Goal: Information Seeking & Learning: Learn about a topic

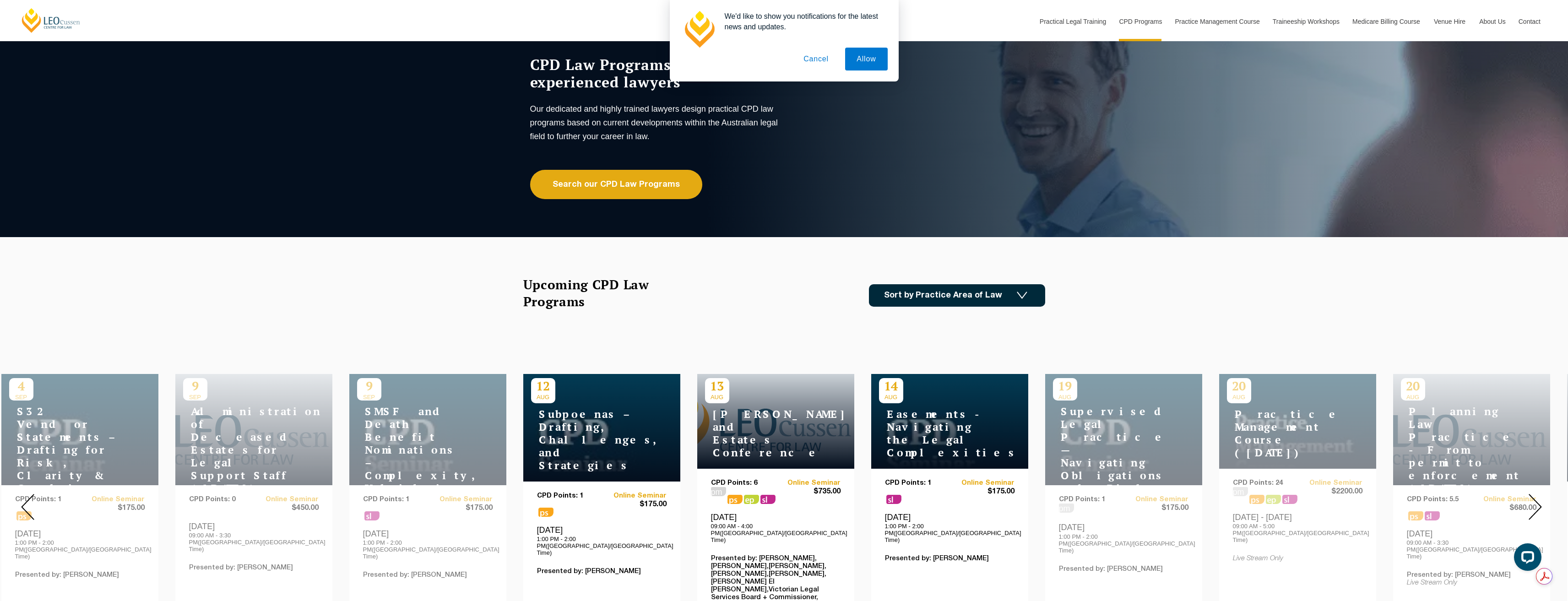
click at [812, 58] on button "Cancel" at bounding box center [816, 59] width 48 height 23
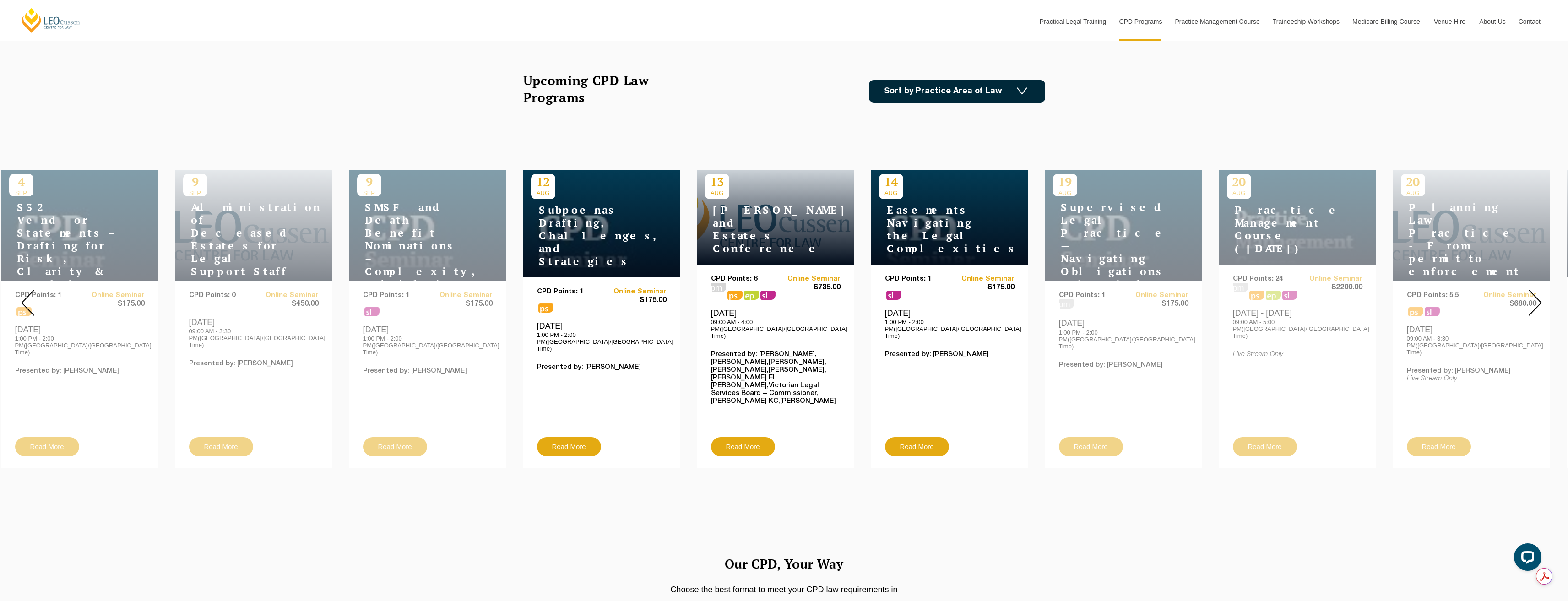
scroll to position [229, 0]
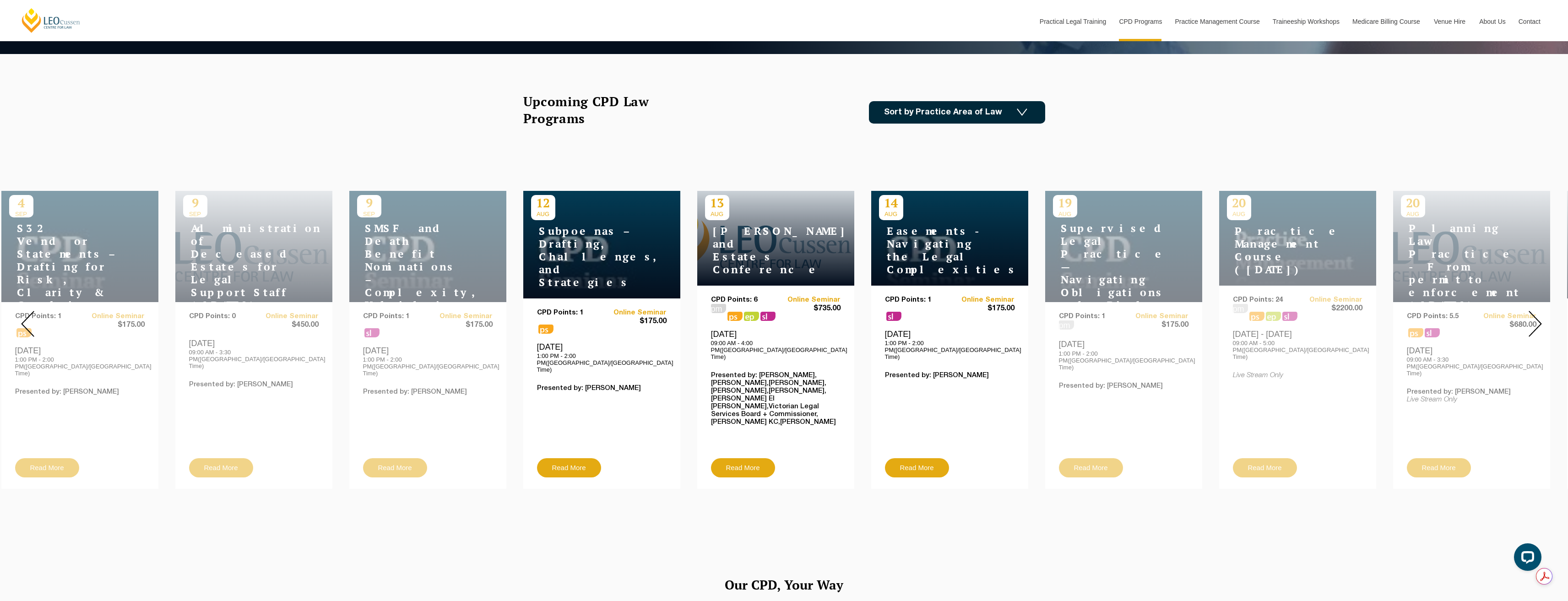
click at [1532, 315] on img at bounding box center [1535, 324] width 13 height 26
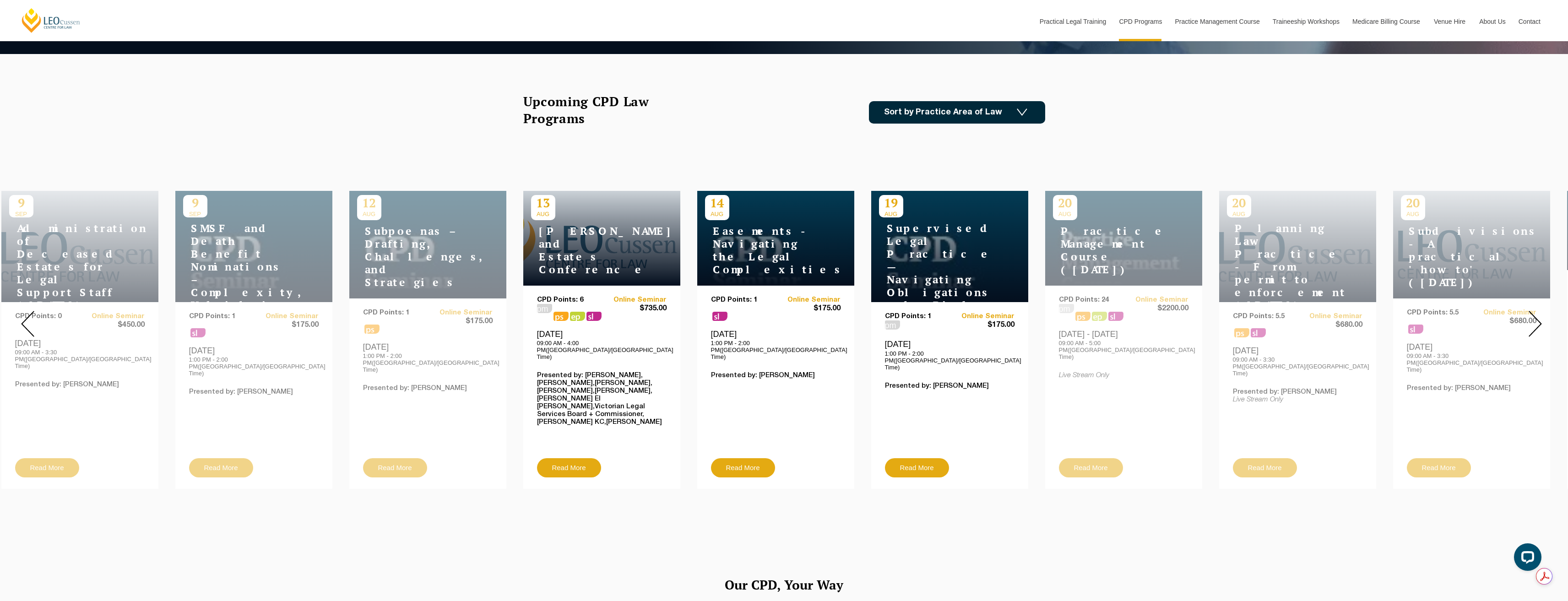
click at [1532, 315] on img at bounding box center [1535, 324] width 13 height 26
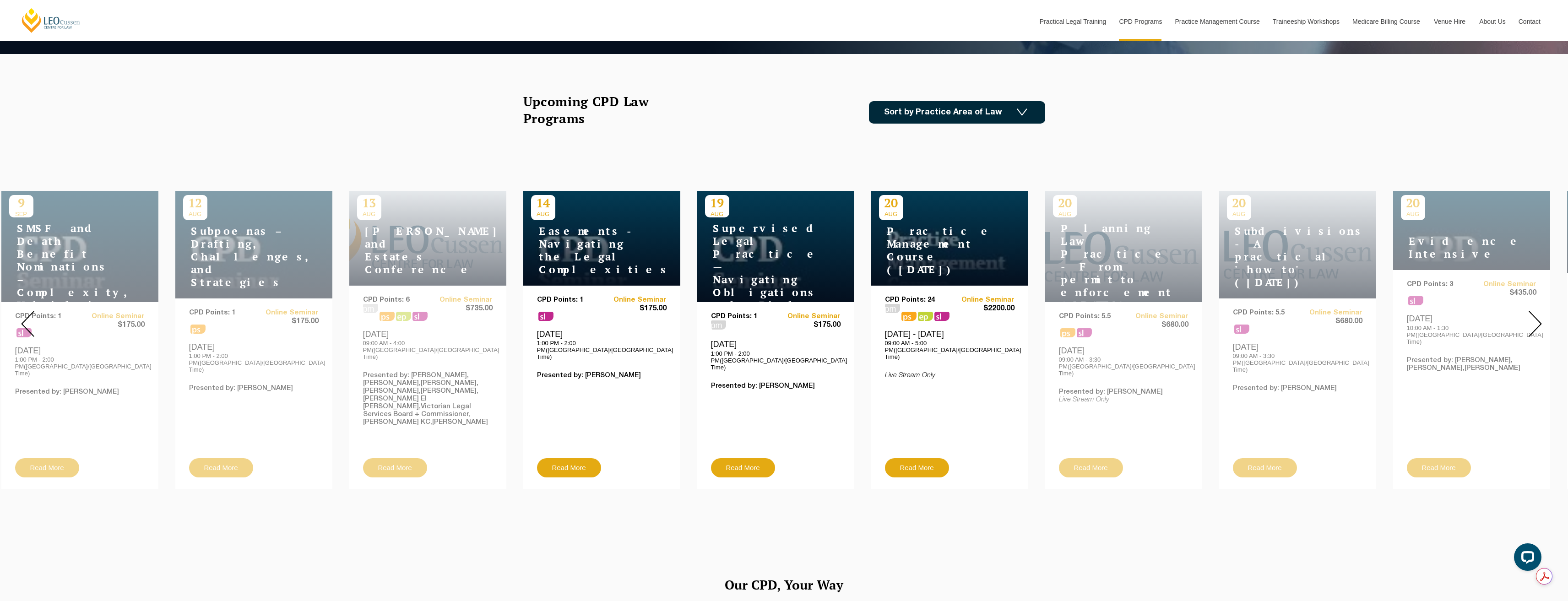
click at [1532, 315] on img at bounding box center [1535, 324] width 13 height 26
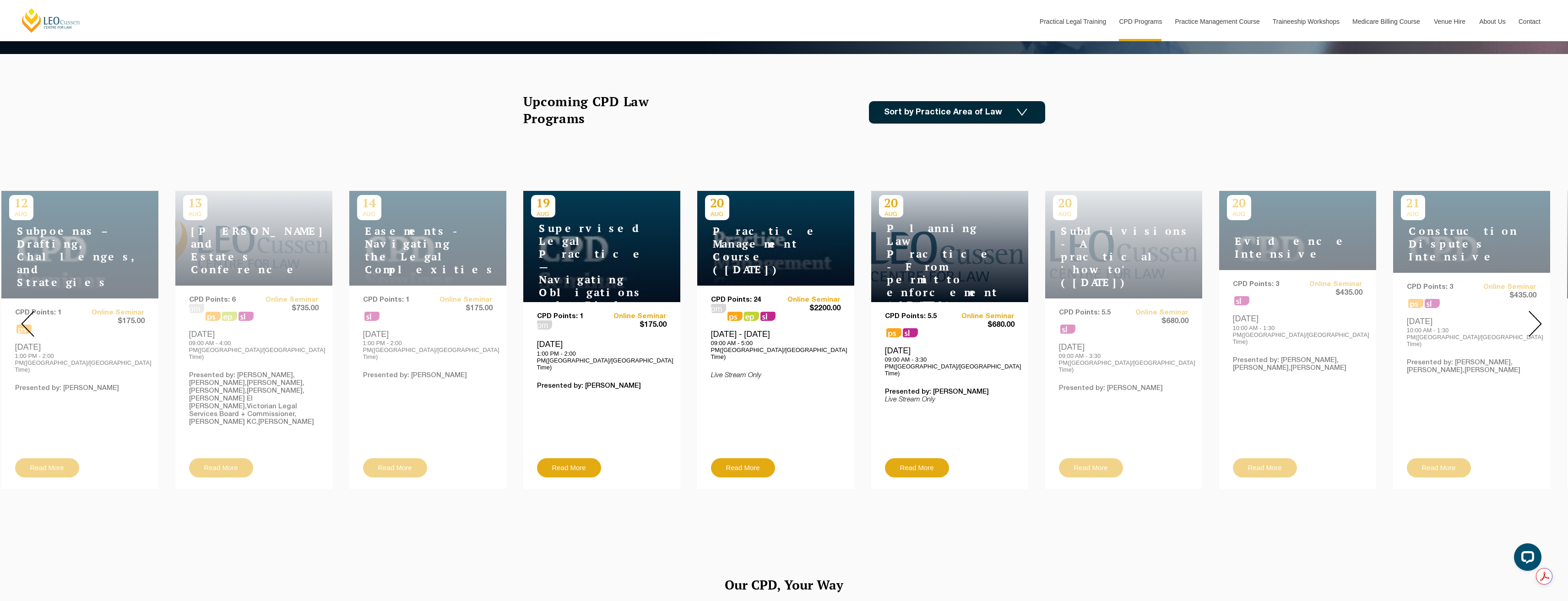
click at [1532, 315] on img at bounding box center [1535, 324] width 13 height 26
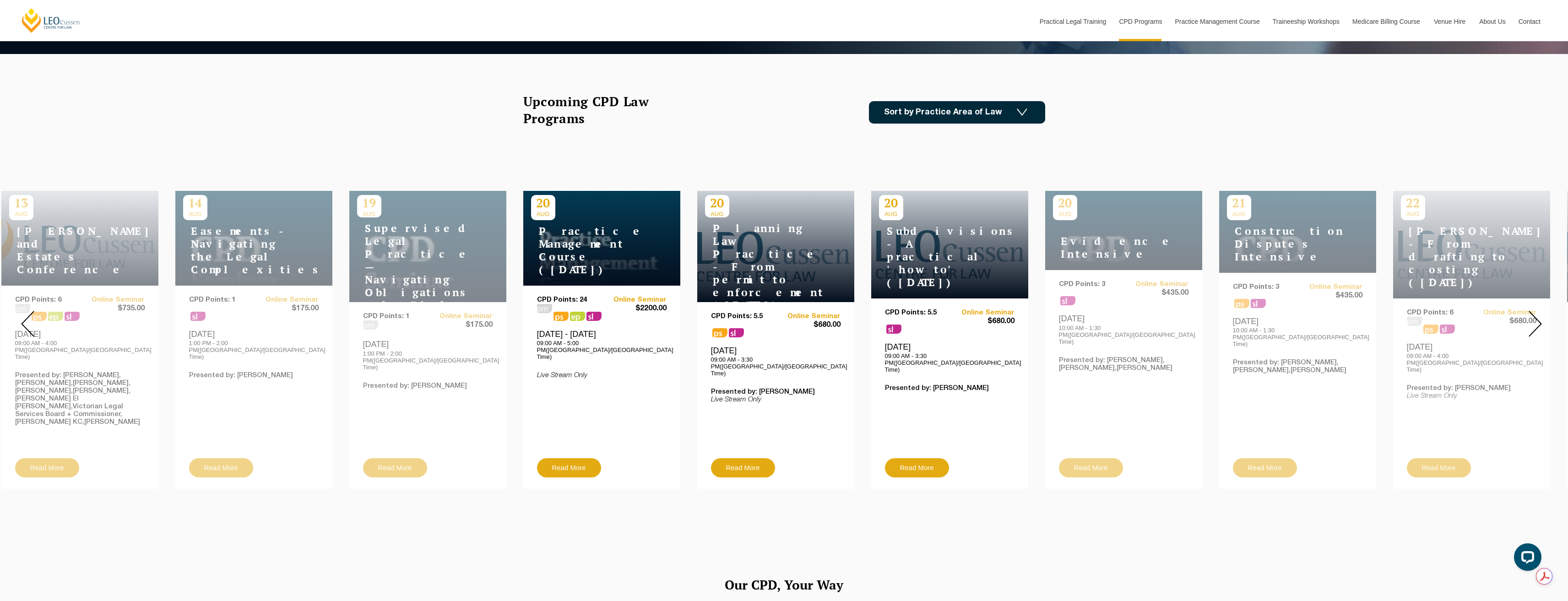
click at [1533, 315] on img at bounding box center [1535, 324] width 13 height 26
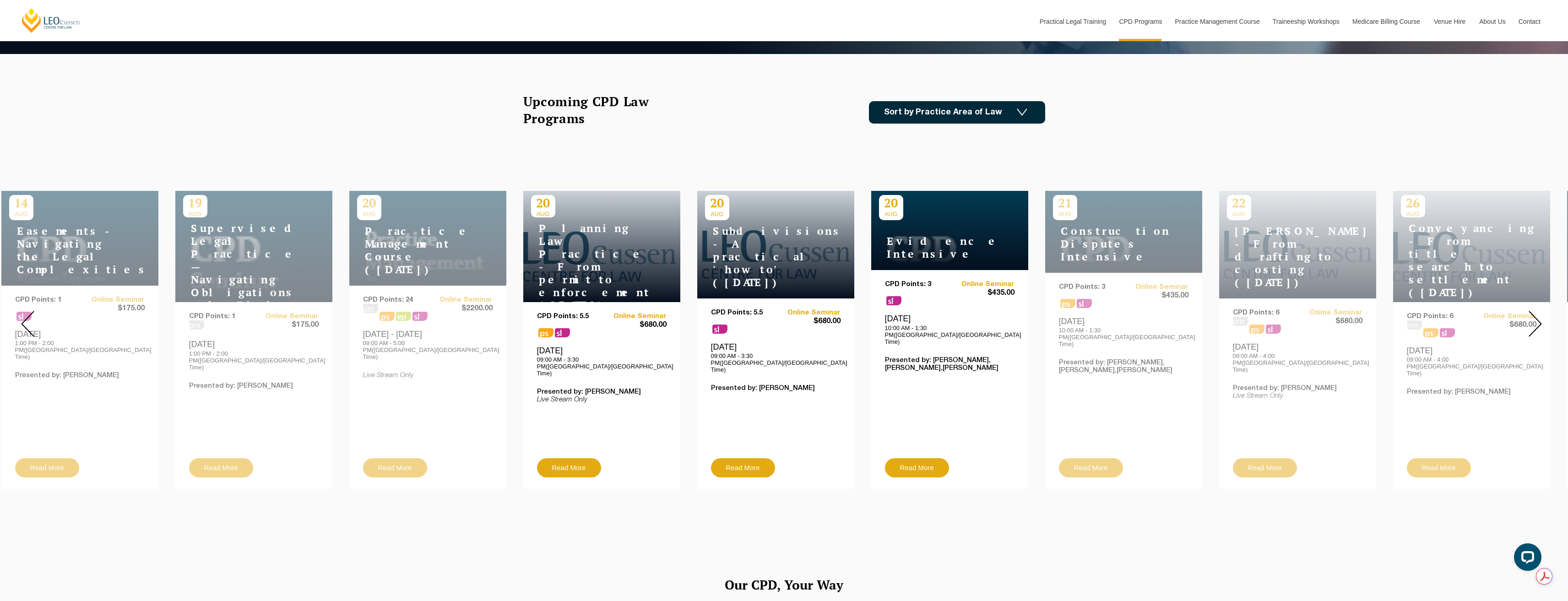
click at [1533, 315] on img at bounding box center [1535, 324] width 13 height 26
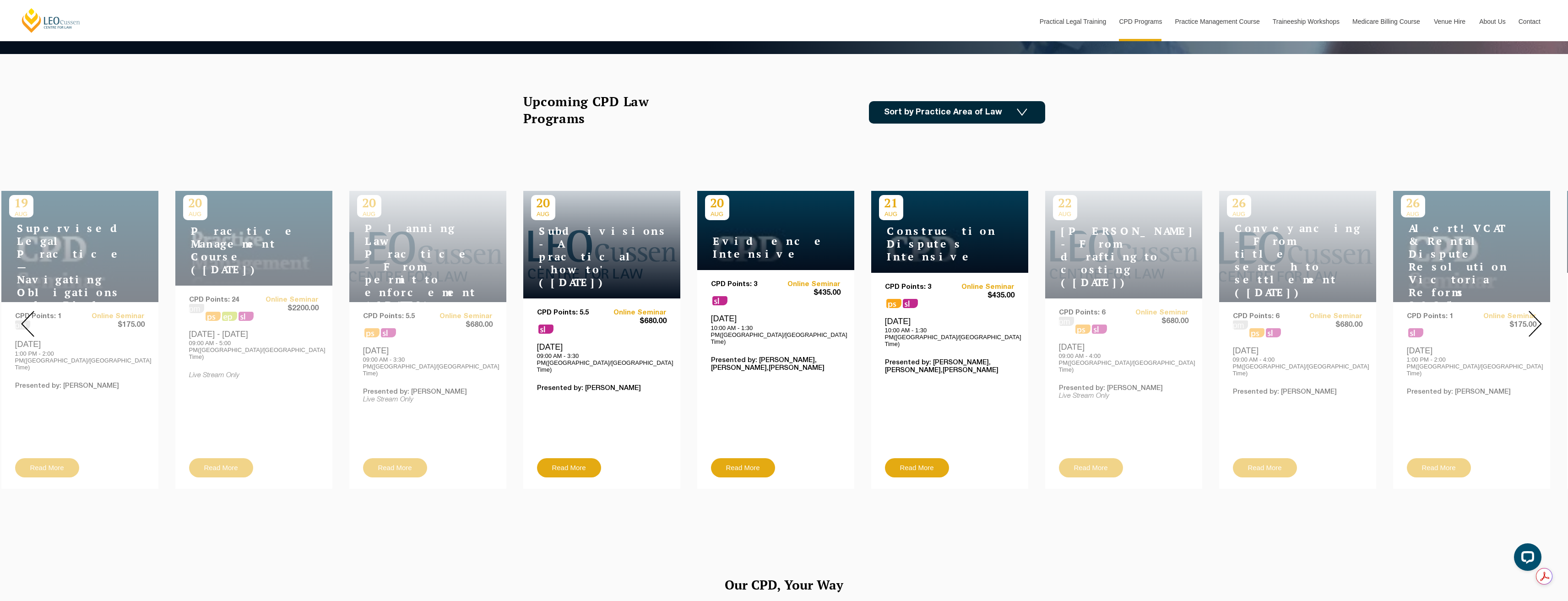
click at [1533, 315] on img at bounding box center [1535, 324] width 13 height 26
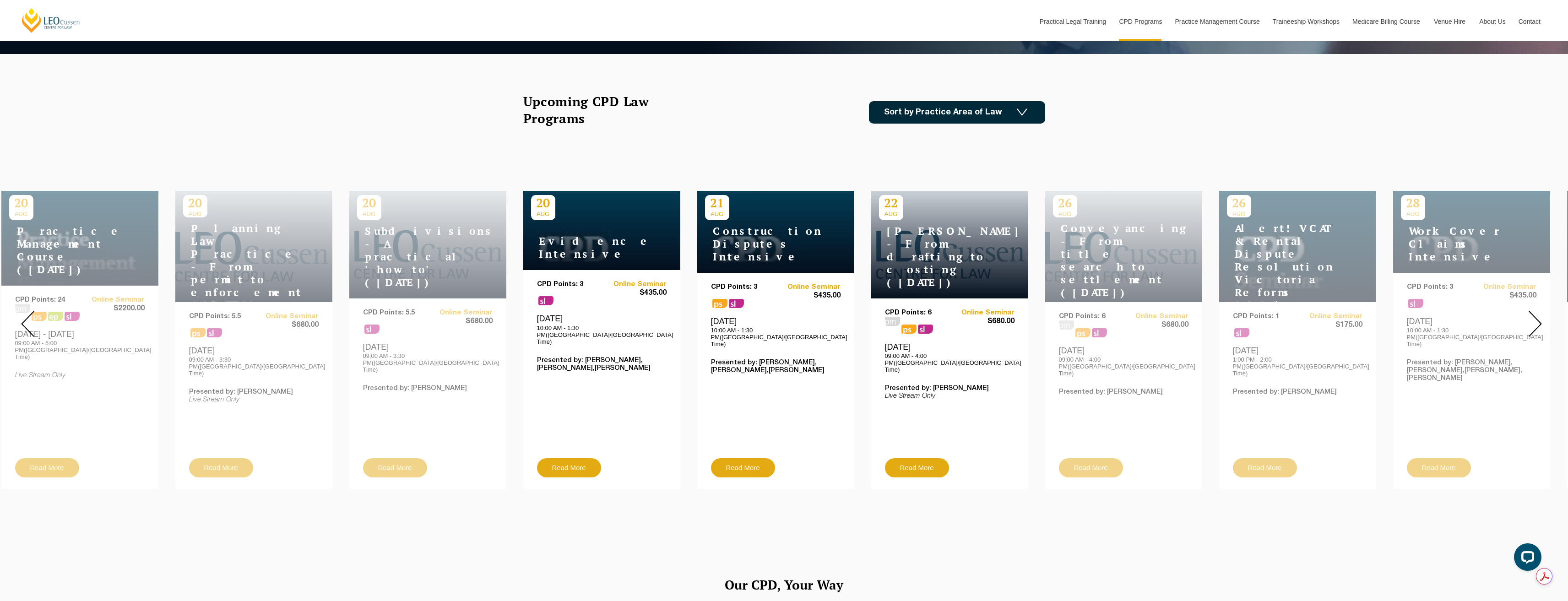
click at [1535, 315] on img at bounding box center [1535, 324] width 13 height 26
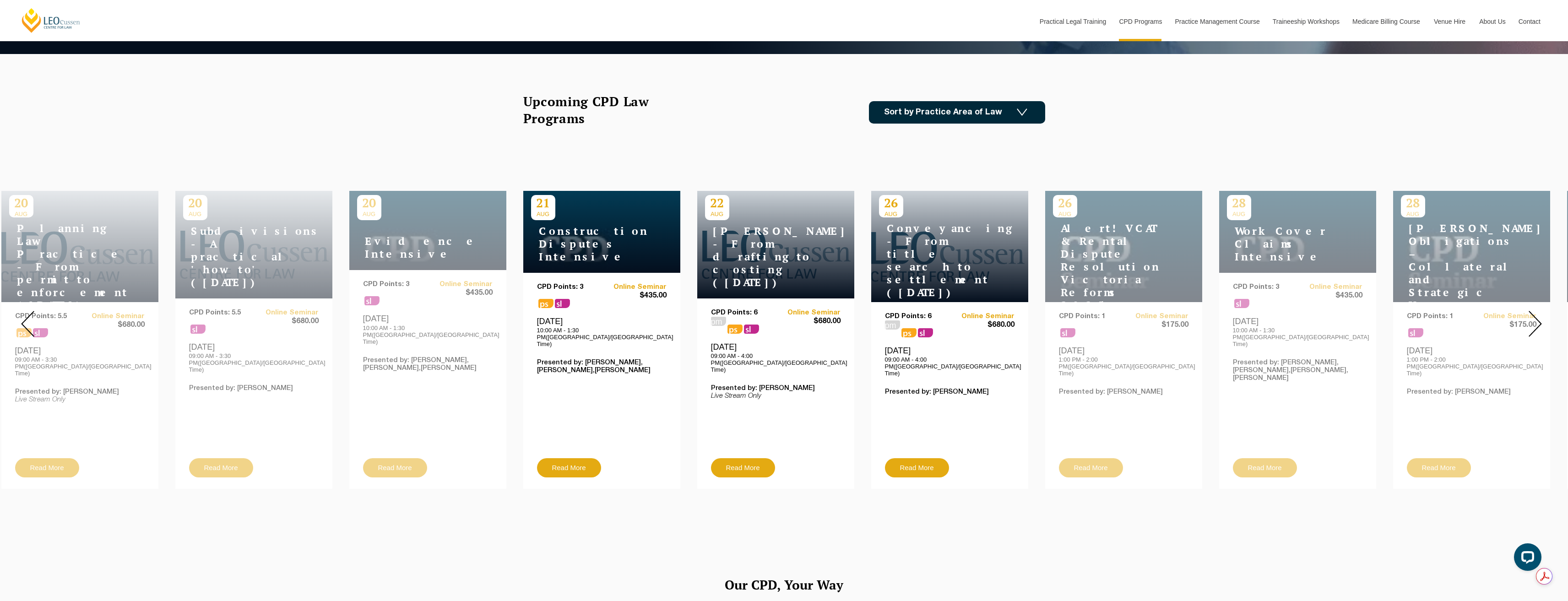
click at [1536, 315] on img at bounding box center [1535, 324] width 13 height 26
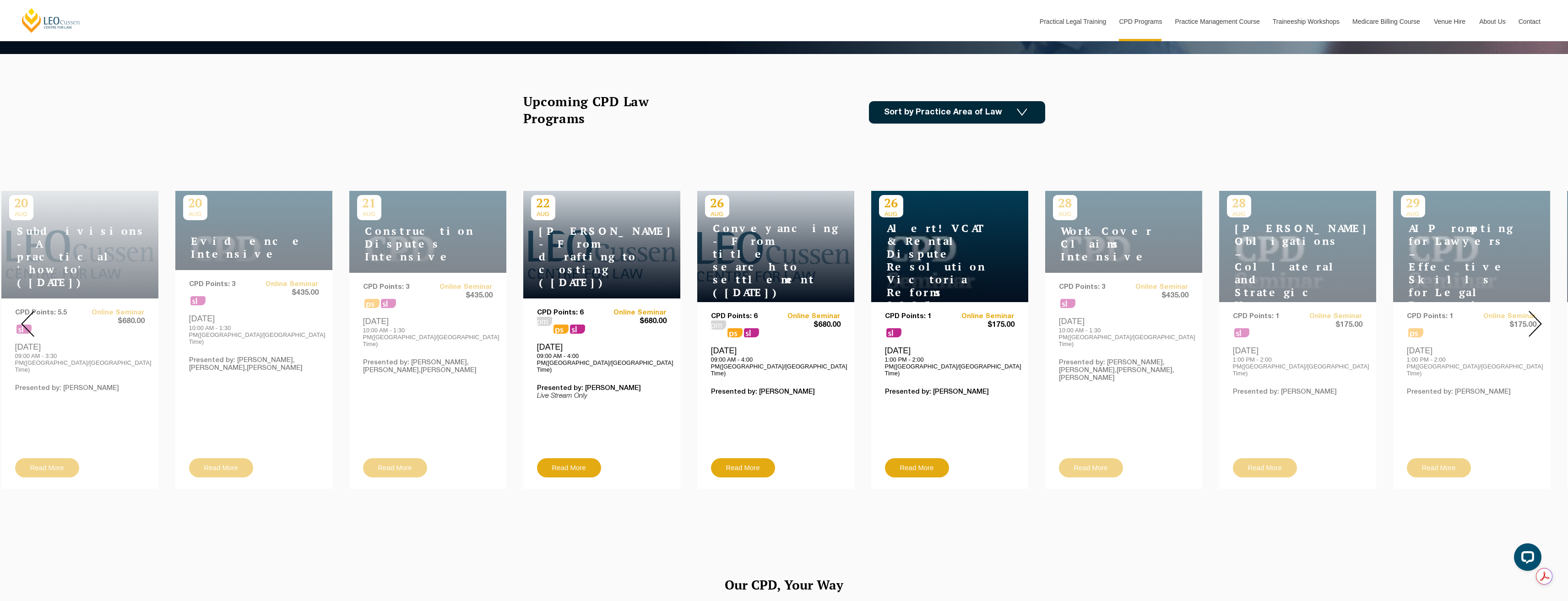
click at [1536, 315] on img at bounding box center [1535, 324] width 13 height 26
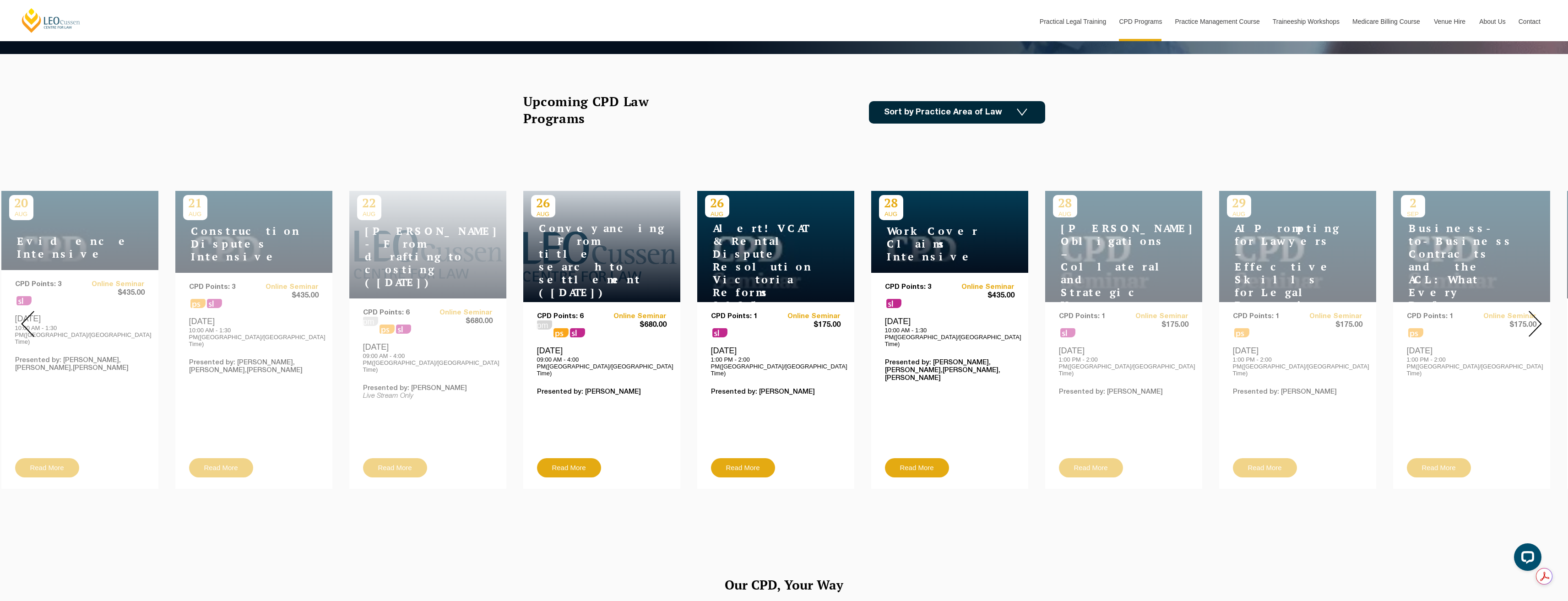
click at [1536, 315] on img at bounding box center [1535, 324] width 13 height 26
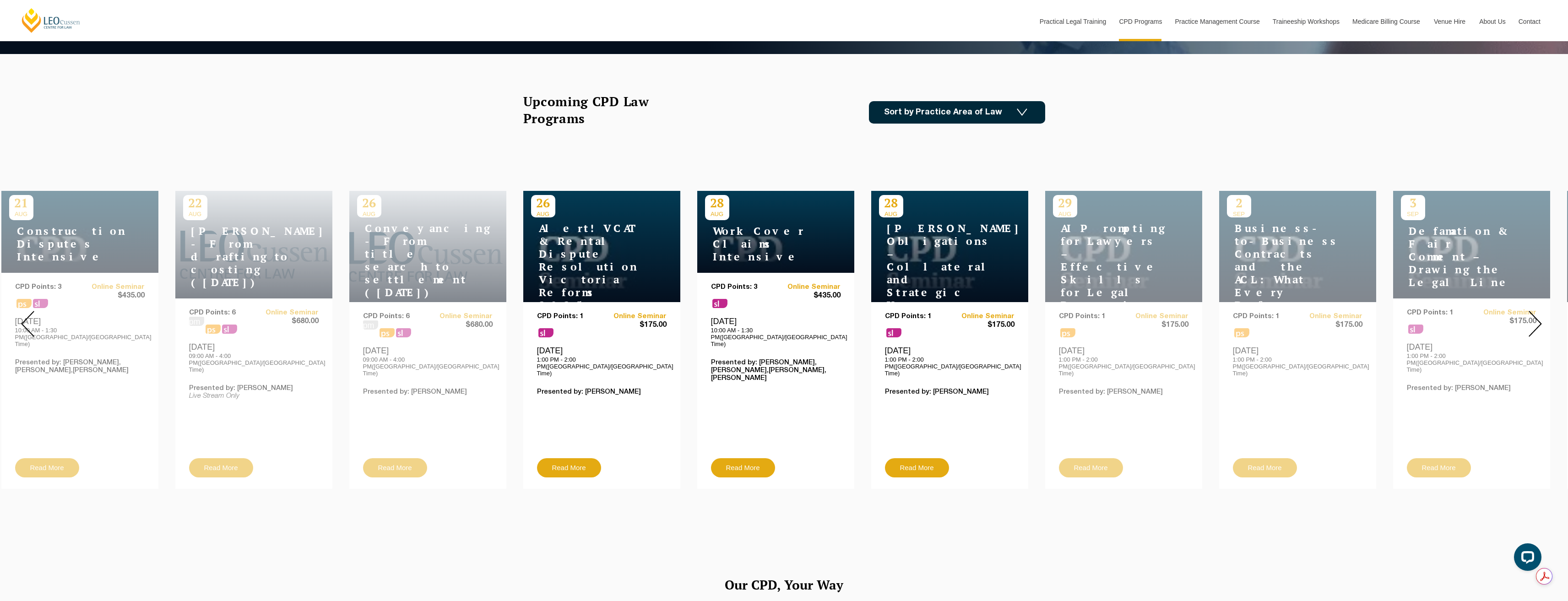
click at [1536, 315] on img at bounding box center [1535, 324] width 13 height 26
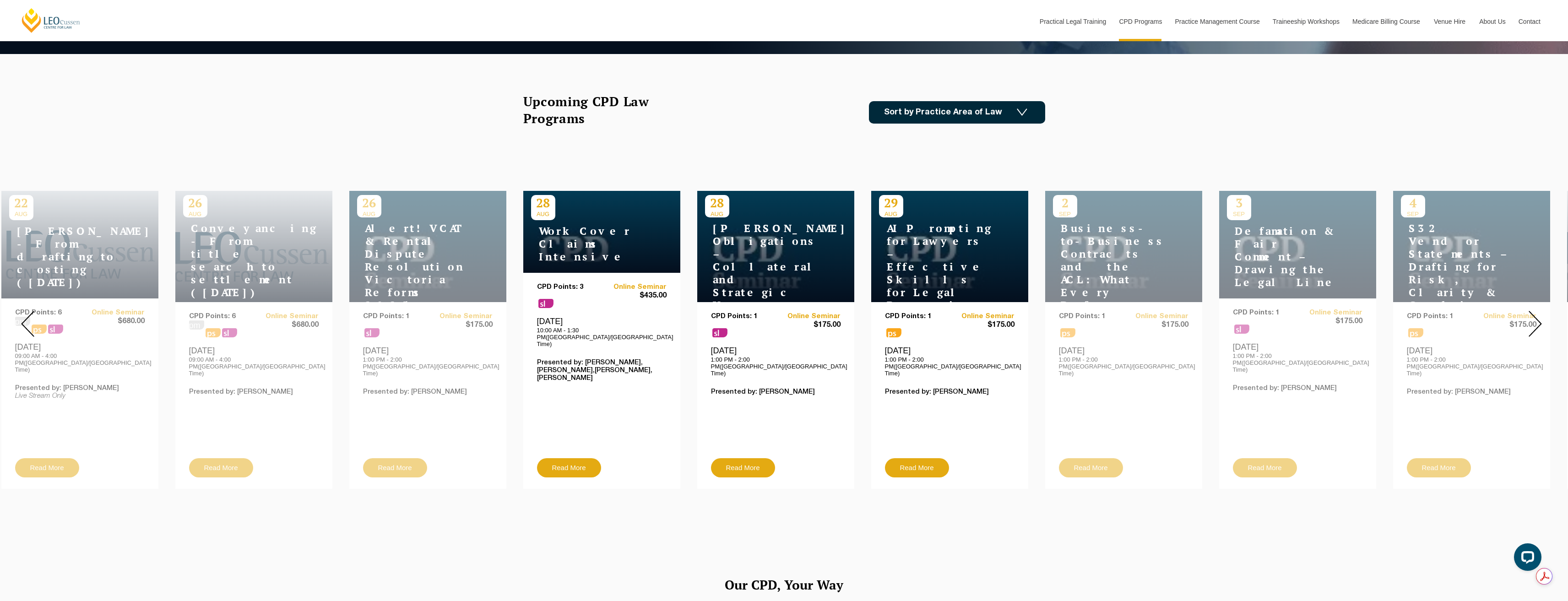
click at [1536, 315] on img at bounding box center [1535, 324] width 13 height 26
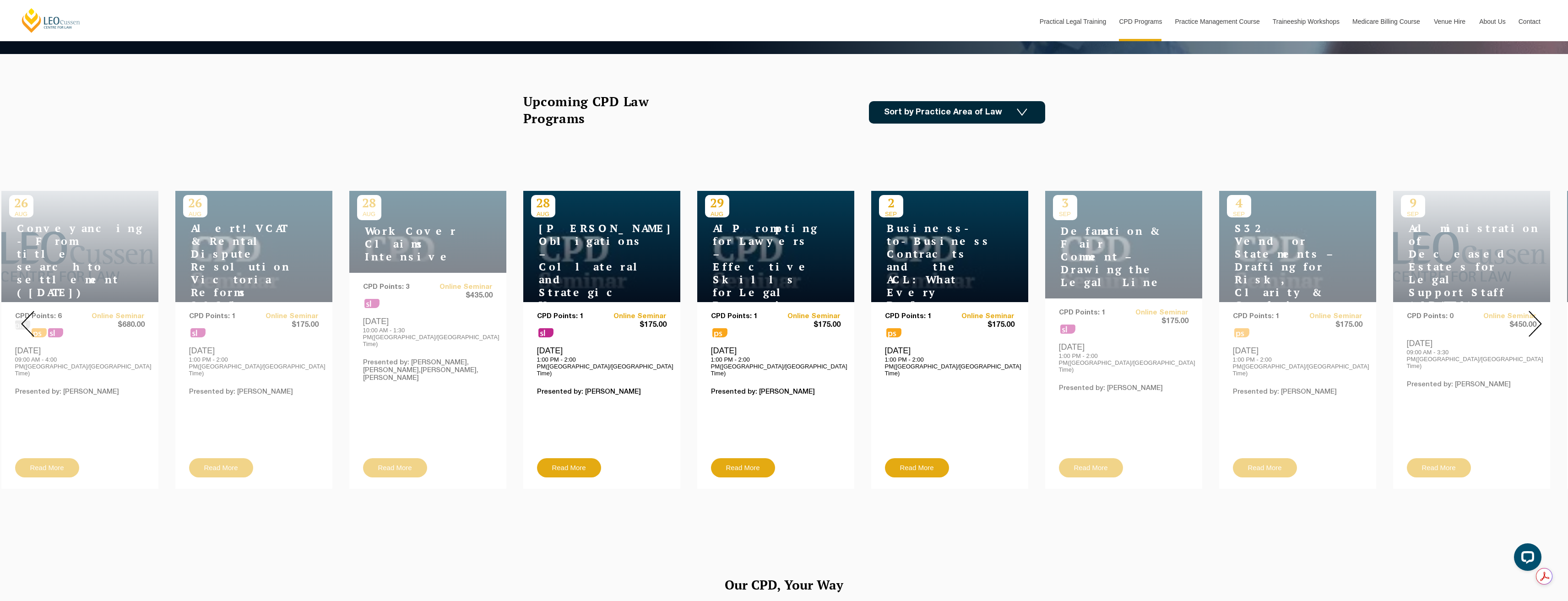
click at [1536, 315] on img at bounding box center [1535, 324] width 13 height 26
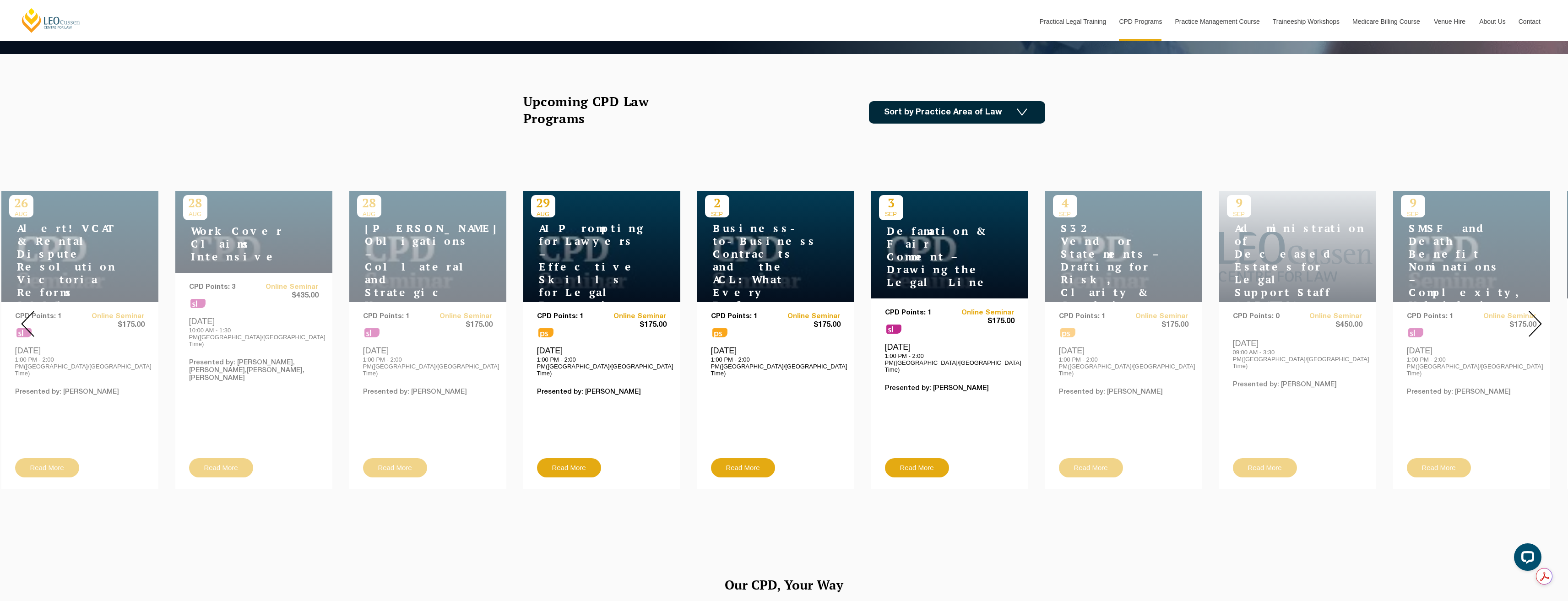
drag, startPoint x: 1039, startPoint y: 94, endPoint x: 1035, endPoint y: 97, distance: 5.0
click at [1039, 94] on div "Upcoming CPD Law Programs Sort by Practice Area of Law Building & Construction …" at bounding box center [784, 112] width 522 height 38
click at [1025, 110] on img at bounding box center [1021, 112] width 10 height 8
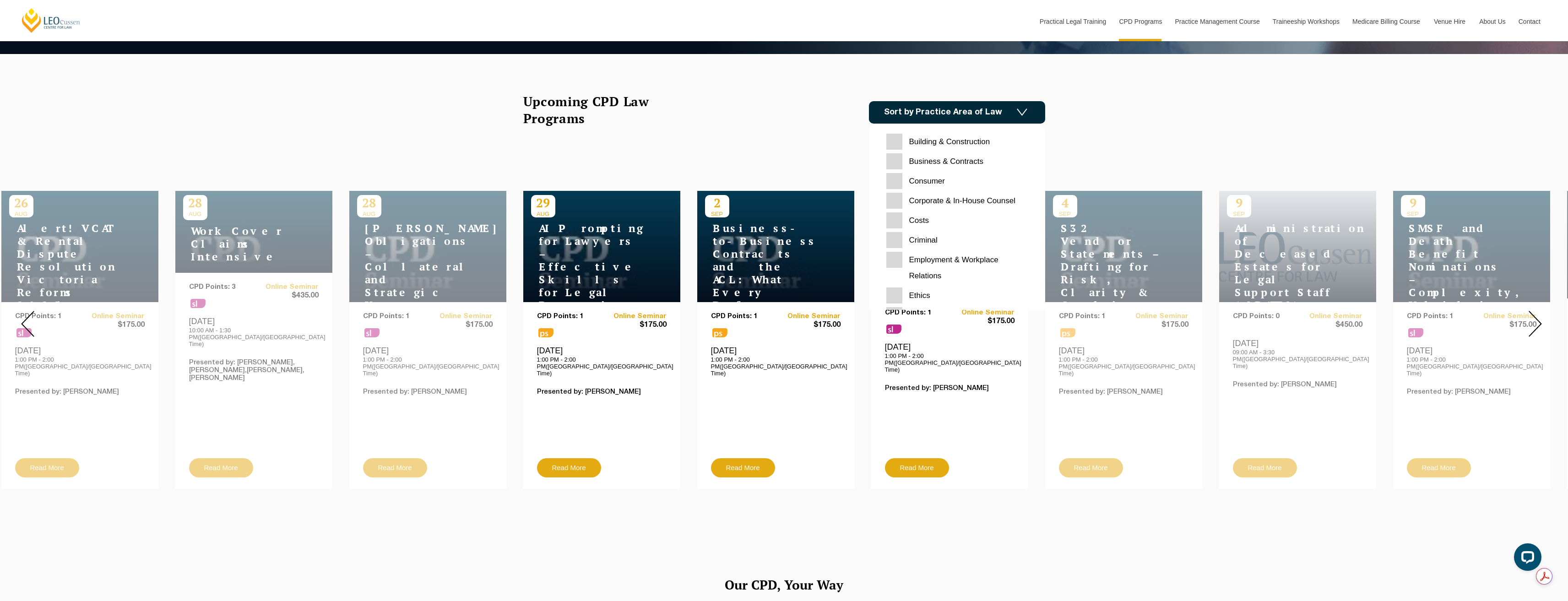
click at [895, 238] on input "Criminal" at bounding box center [957, 240] width 141 height 16
